Goal: Information Seeking & Learning: Learn about a topic

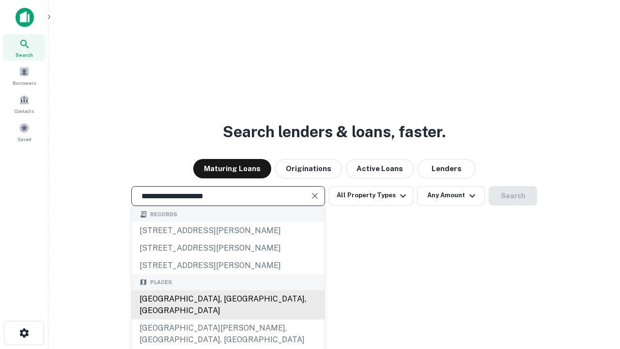
click at [228, 319] on div "Santa Monica, CA, USA" at bounding box center [228, 304] width 193 height 29
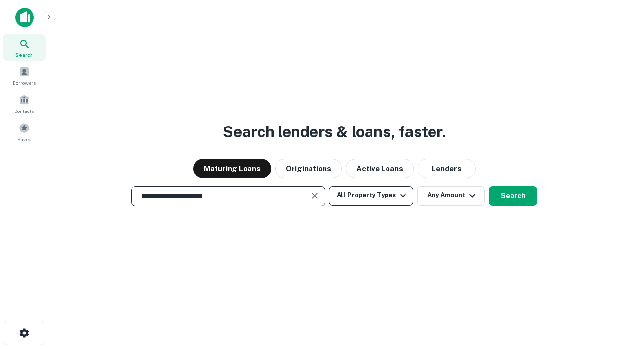
type input "**********"
click at [371, 195] on button "All Property Types" at bounding box center [371, 195] width 84 height 19
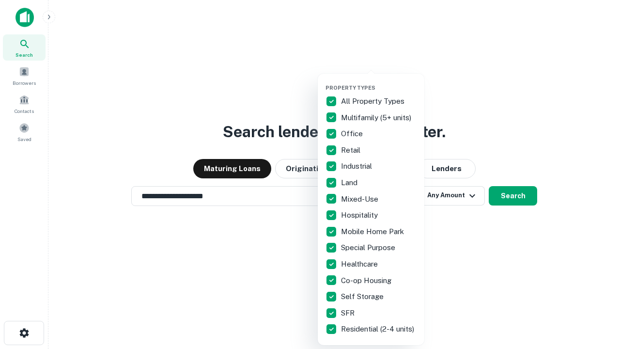
click at [379, 81] on button "button" at bounding box center [379, 81] width 107 height 0
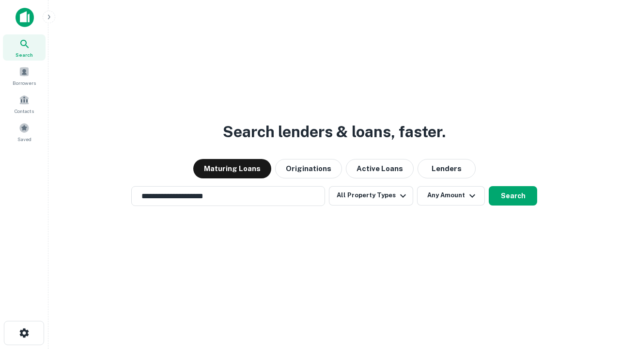
scroll to position [15, 0]
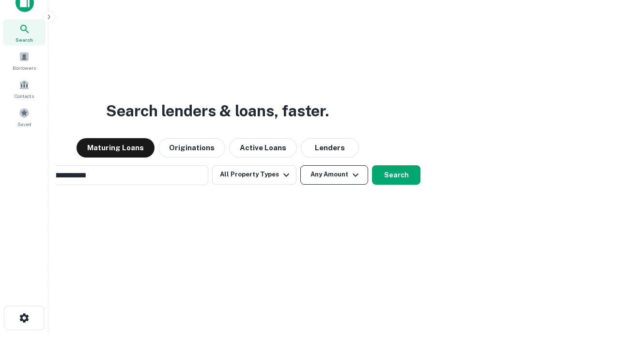
click at [300, 165] on button "Any Amount" at bounding box center [334, 174] width 68 height 19
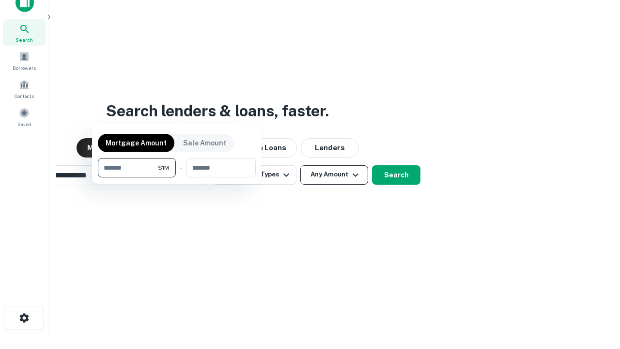
scroll to position [16, 0]
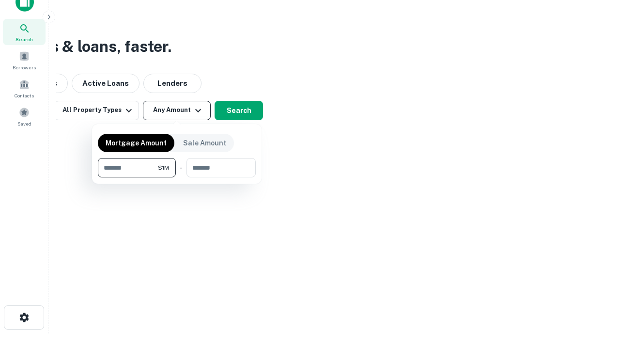
type input "*******"
click at [177, 177] on button "button" at bounding box center [177, 177] width 158 height 0
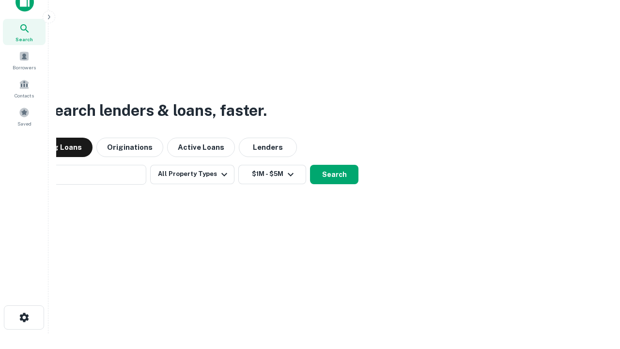
scroll to position [15, 0]
click at [310, 165] on button "Search" at bounding box center [334, 174] width 48 height 19
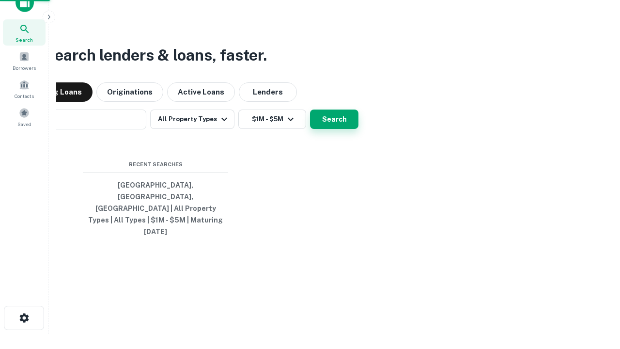
scroll to position [16, 0]
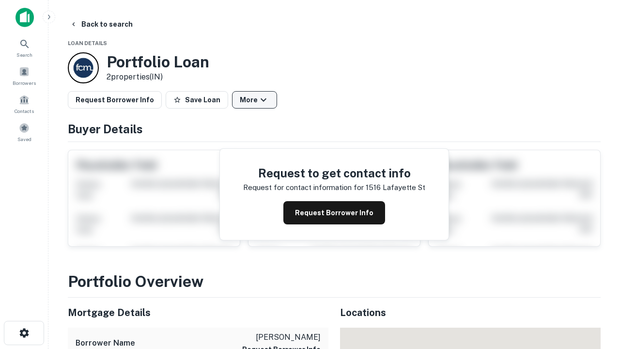
click at [254, 100] on button "More" at bounding box center [254, 99] width 45 height 17
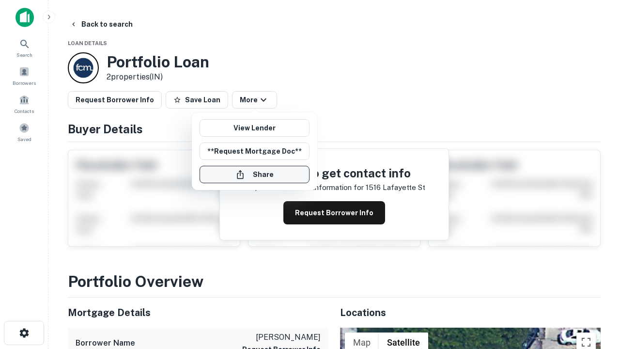
click at [254, 174] on button "Share" at bounding box center [255, 174] width 110 height 17
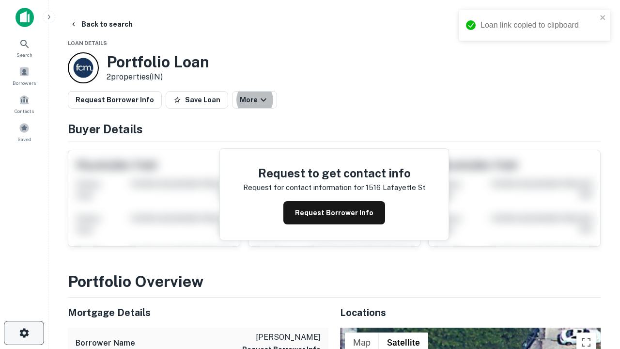
click at [24, 333] on icon "button" at bounding box center [24, 333] width 12 height 12
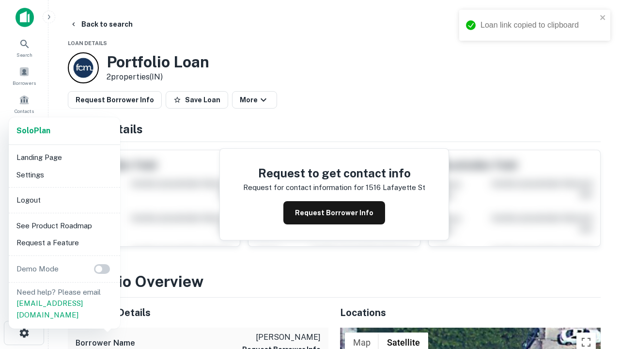
click at [64, 200] on li "Logout" at bounding box center [65, 199] width 104 height 17
